Goal: Browse casually: Explore the website without a specific task or goal

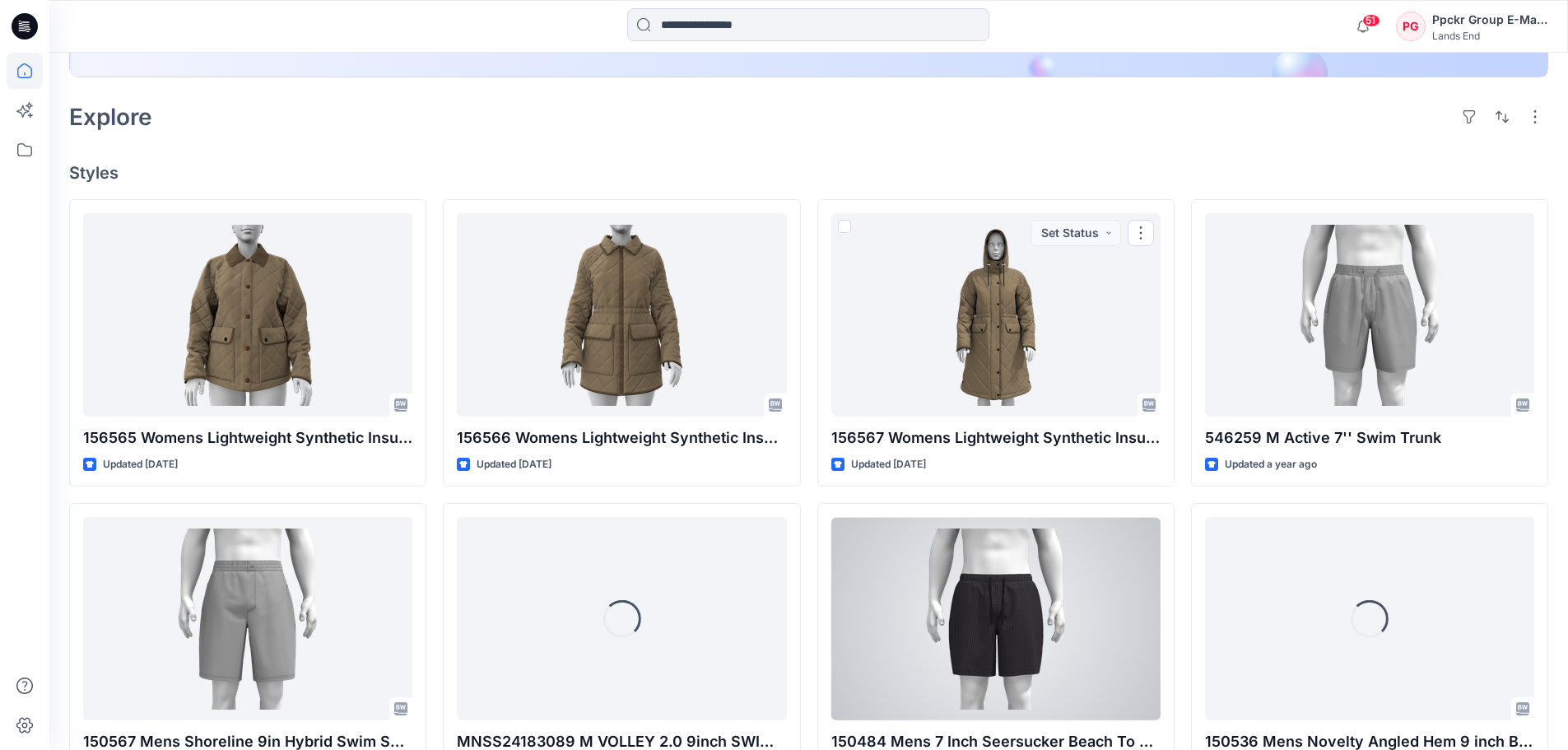
scroll to position [411, 0]
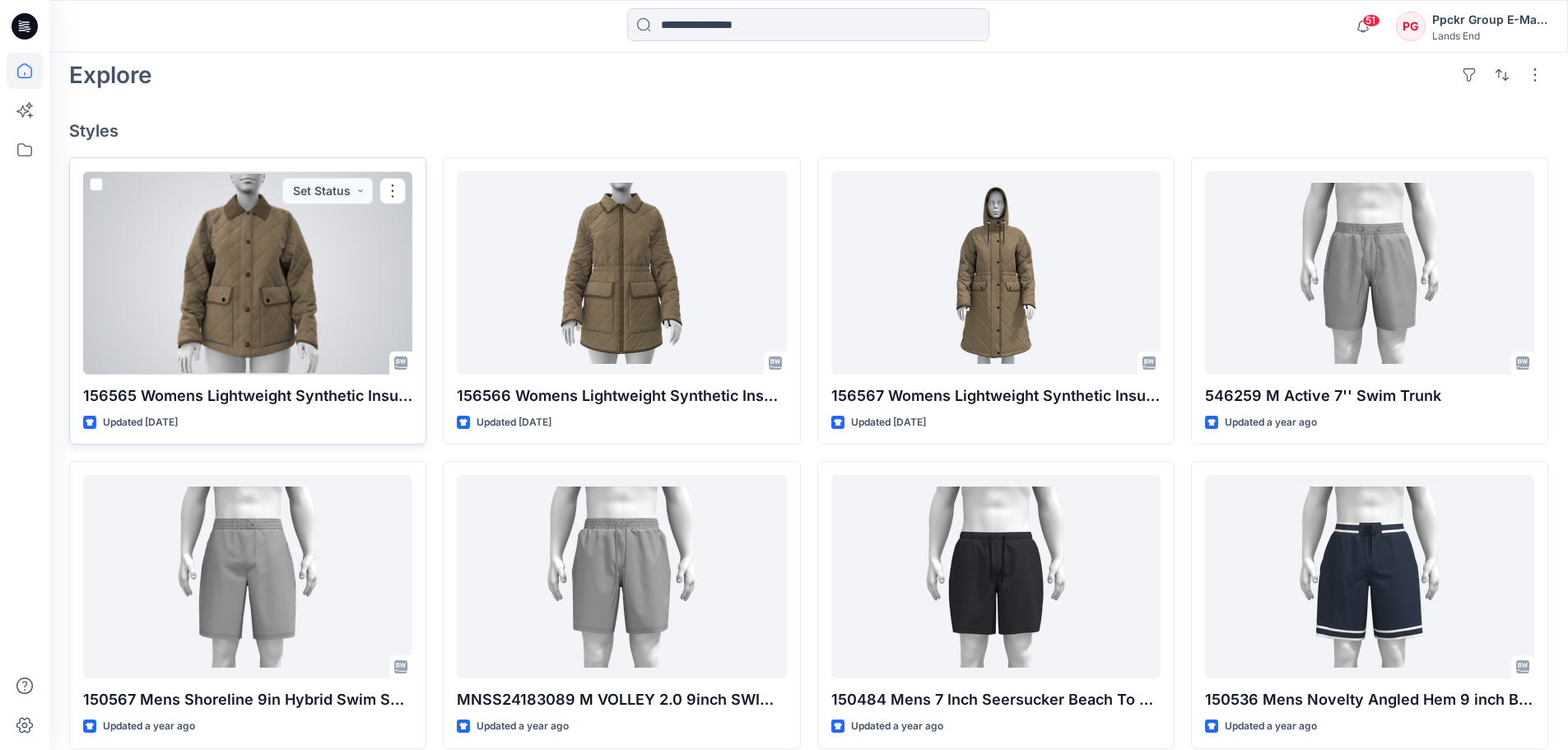
click at [266, 329] on div at bounding box center [247, 272] width 329 height 203
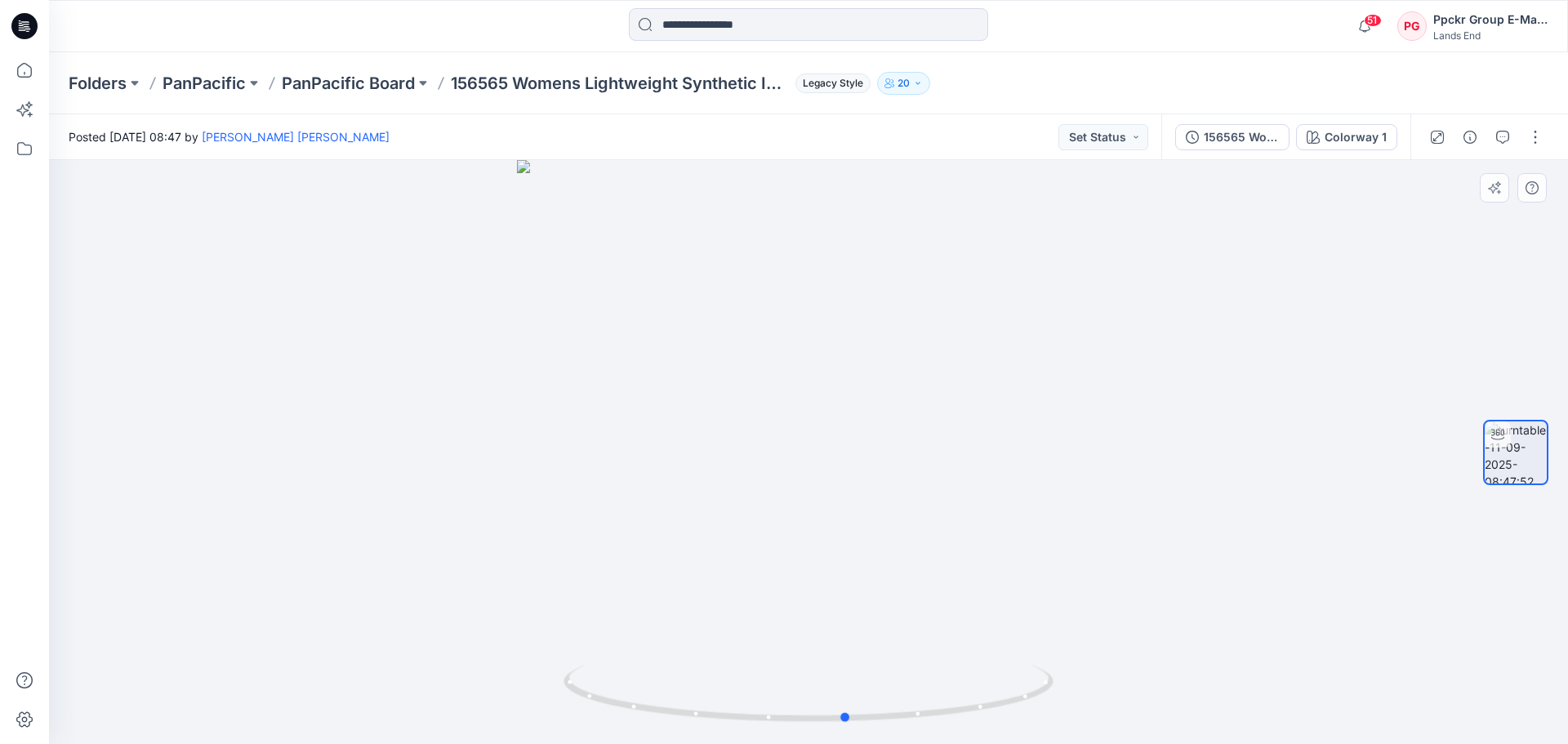
drag, startPoint x: 917, startPoint y: 564, endPoint x: 956, endPoint y: 575, distance: 40.5
click at [956, 575] on div at bounding box center [809, 452] width 1520 height 584
drag, startPoint x: 995, startPoint y: 540, endPoint x: 974, endPoint y: 554, distance: 25.2
click at [974, 554] on div at bounding box center [809, 452] width 1520 height 584
drag, startPoint x: 800, startPoint y: 548, endPoint x: 736, endPoint y: 554, distance: 64.3
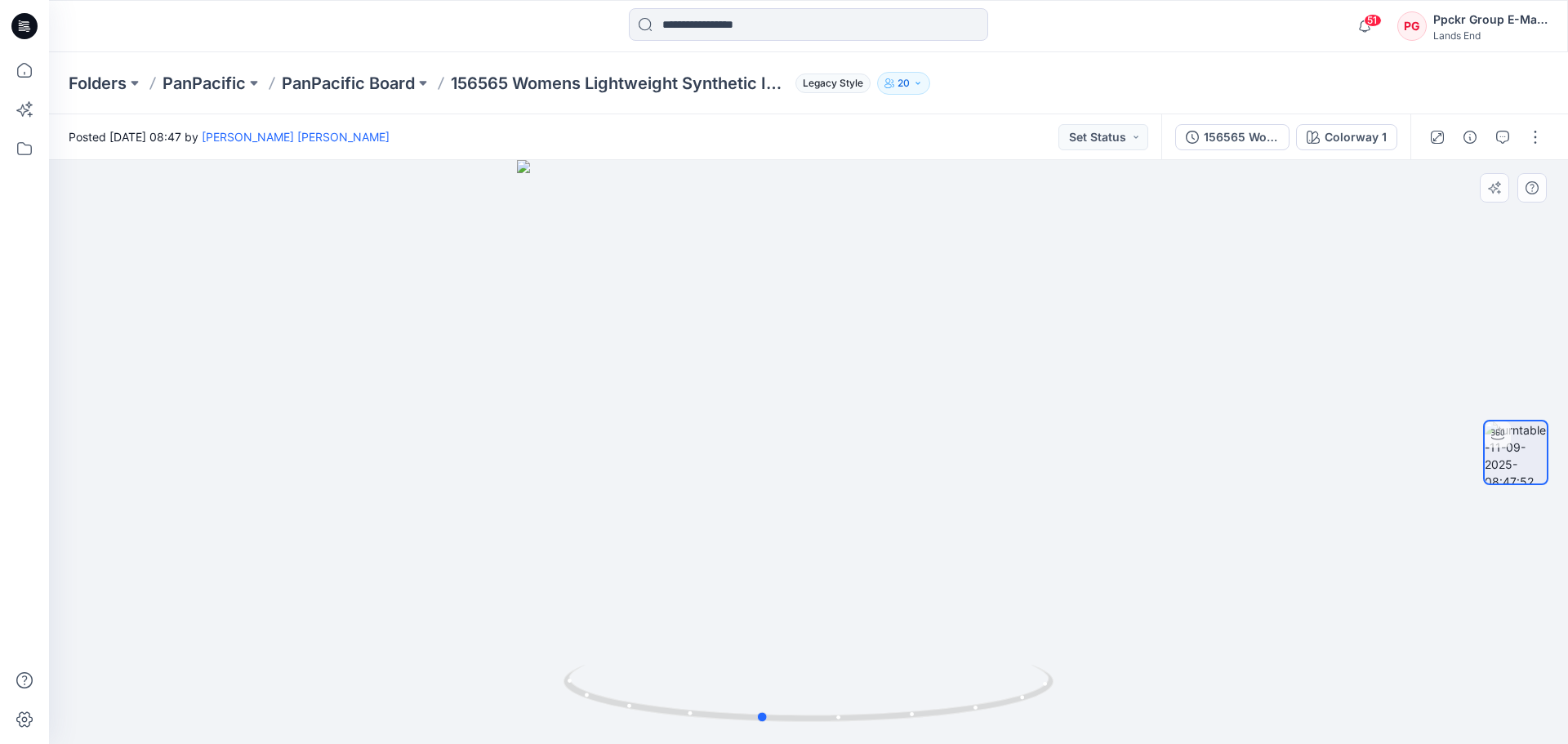
click at [736, 554] on div at bounding box center [809, 452] width 1520 height 584
drag, startPoint x: 1020, startPoint y: 551, endPoint x: 732, endPoint y: 571, distance: 288.7
click at [732, 571] on div at bounding box center [809, 452] width 1520 height 584
click at [25, 79] on icon at bounding box center [24, 69] width 36 height 36
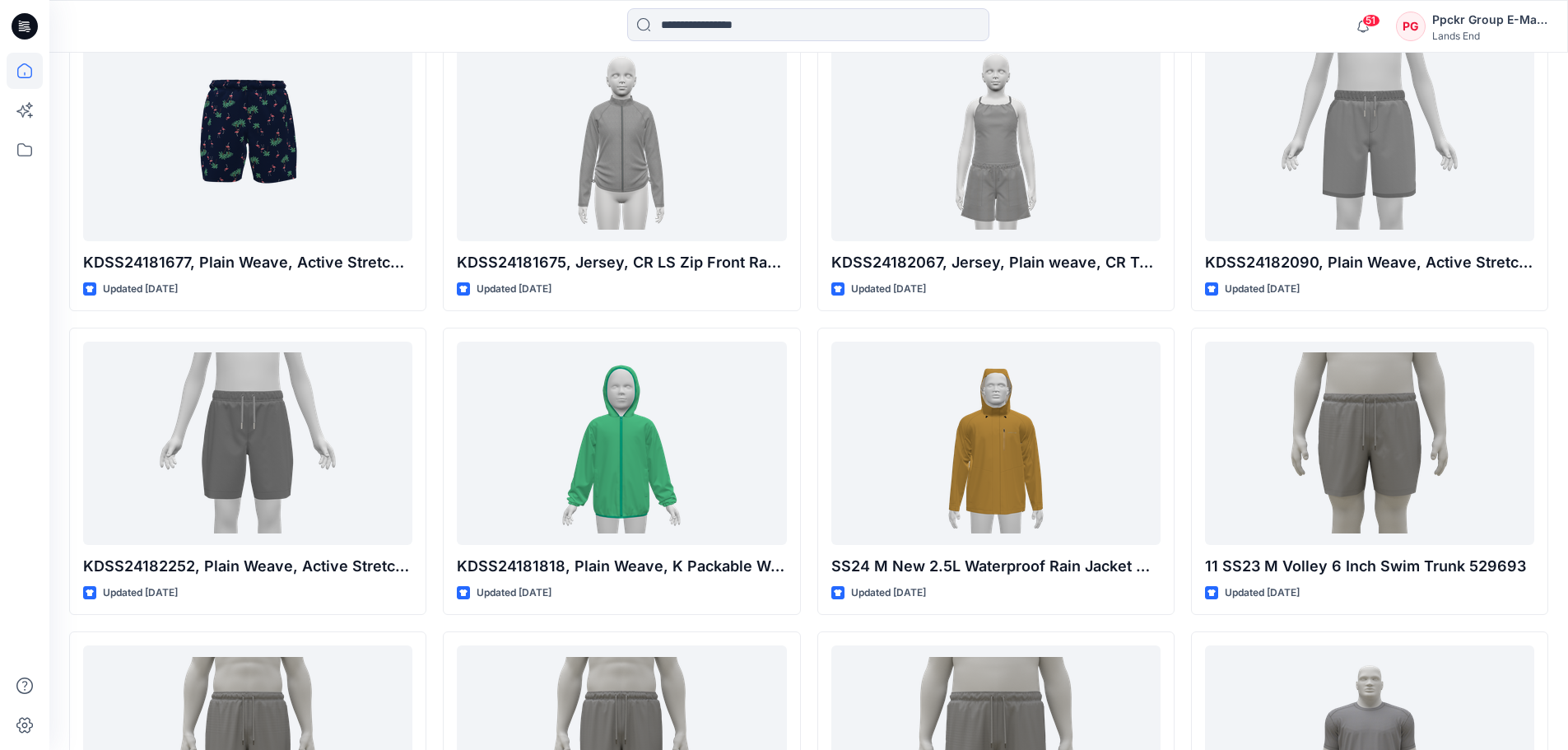
scroll to position [3530, 0]
